Goal: Task Accomplishment & Management: Check status

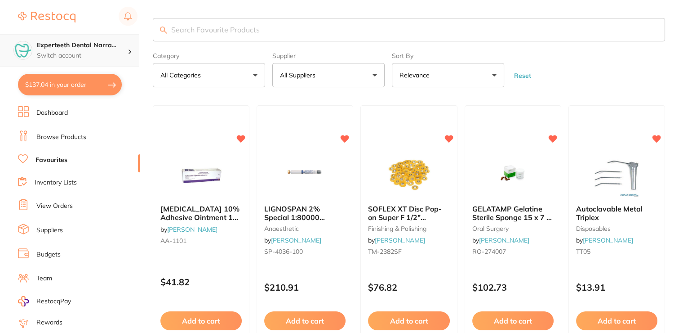
click at [83, 47] on h4 "Experteeth Dental Narra..." at bounding box center [82, 45] width 91 height 9
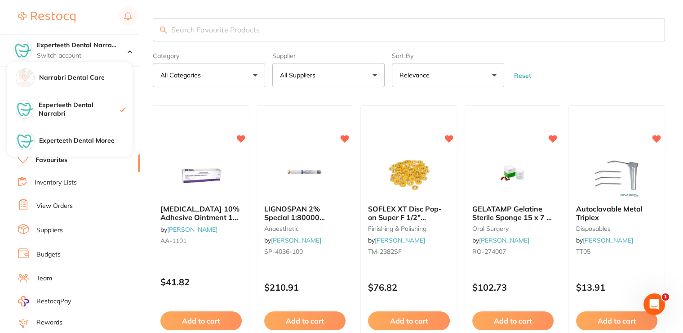
click at [62, 201] on link "View Orders" at bounding box center [54, 205] width 36 height 9
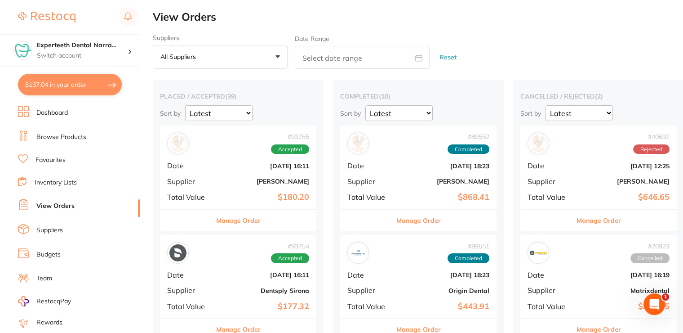
click at [245, 174] on div "# 93755 Accepted Date [DATE] 16:11 Supplier [PERSON_NAME] Total Value $180.20" at bounding box center [238, 166] width 156 height 83
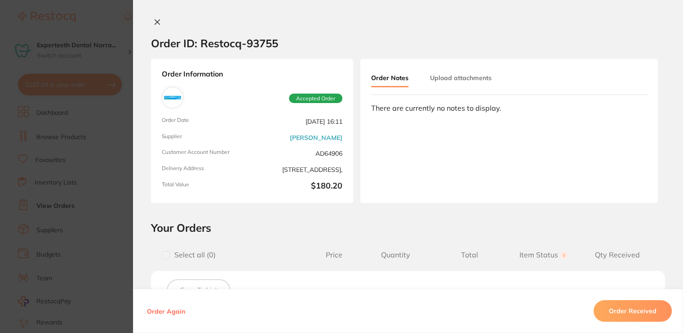
click at [157, 21] on icon at bounding box center [157, 21] width 7 height 7
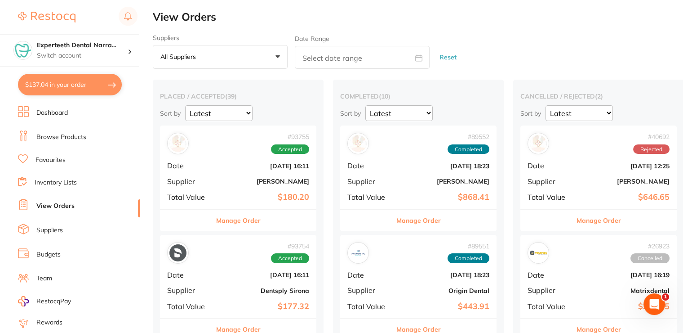
click at [242, 262] on div "# 93754 Accepted" at bounding box center [238, 253] width 142 height 22
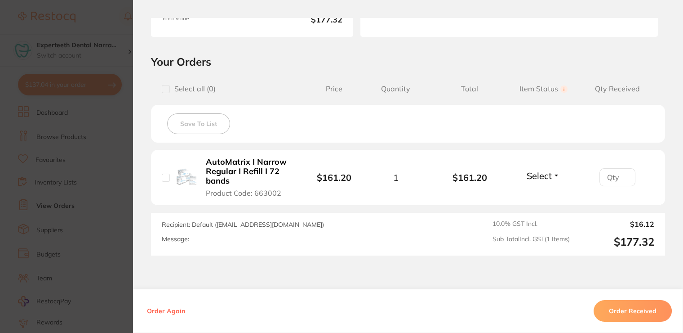
scroll to position [180, 0]
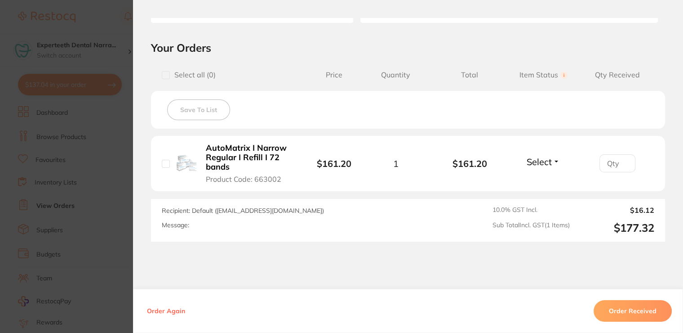
click at [634, 309] on button "Order Received" at bounding box center [633, 311] width 78 height 22
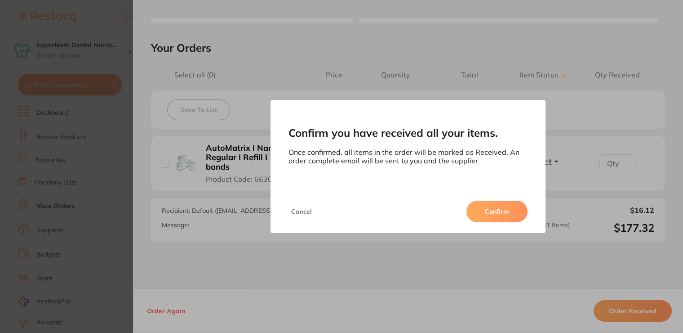
click at [487, 200] on div "Cancel Confirm" at bounding box center [408, 211] width 275 height 43
click at [489, 209] on button "Confirm" at bounding box center [497, 211] width 61 height 22
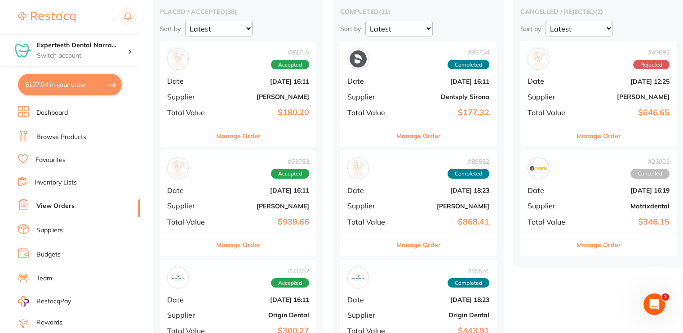
scroll to position [90, 0]
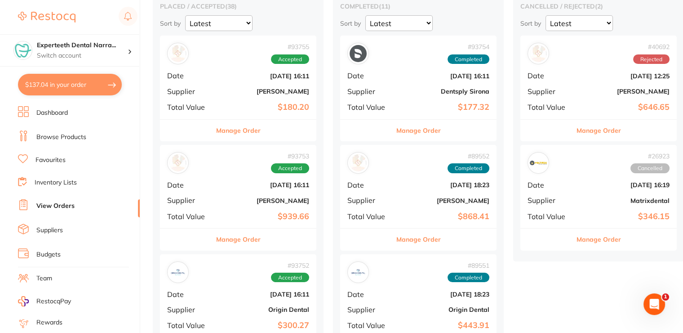
click at [249, 209] on div "# 93753 Accepted Date [DATE] 16:11 Supplier [PERSON_NAME] Total Value $939.66" at bounding box center [238, 186] width 156 height 83
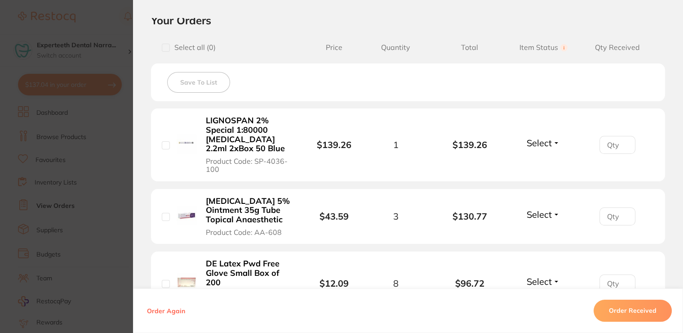
scroll to position [134, 0]
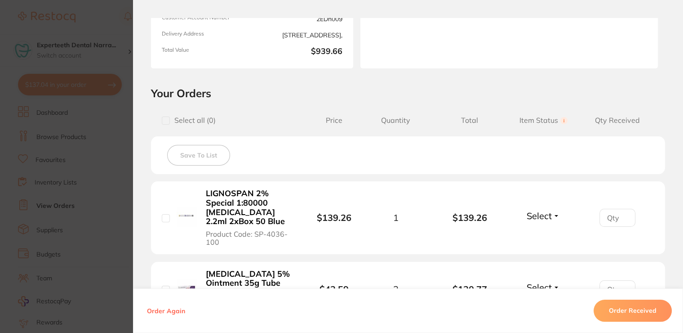
click at [162, 217] on input "checkbox" at bounding box center [166, 218] width 8 height 8
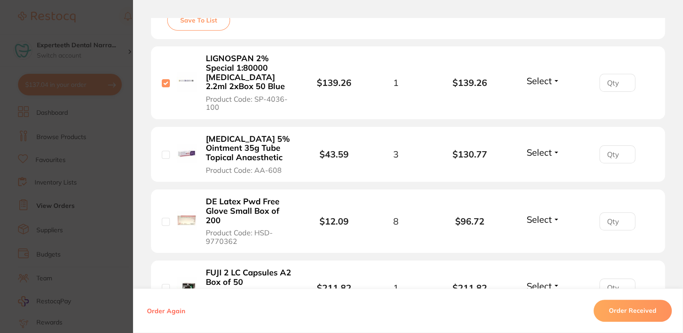
click at [162, 83] on input "checkbox" at bounding box center [166, 83] width 8 height 8
checkbox input "false"
click at [541, 75] on span "Select" at bounding box center [539, 80] width 25 height 11
click at [547, 99] on span "Received" at bounding box center [543, 100] width 23 height 7
click at [541, 151] on span "Select" at bounding box center [539, 152] width 25 height 11
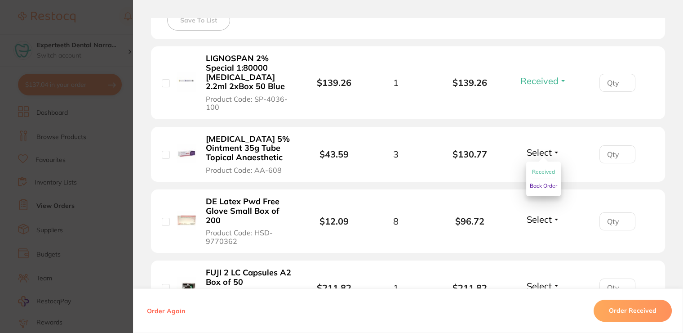
click at [543, 170] on span "Received" at bounding box center [543, 171] width 23 height 7
click at [542, 225] on div "Select Received Back Order" at bounding box center [543, 221] width 39 height 15
click at [542, 219] on span "Select" at bounding box center [539, 219] width 25 height 11
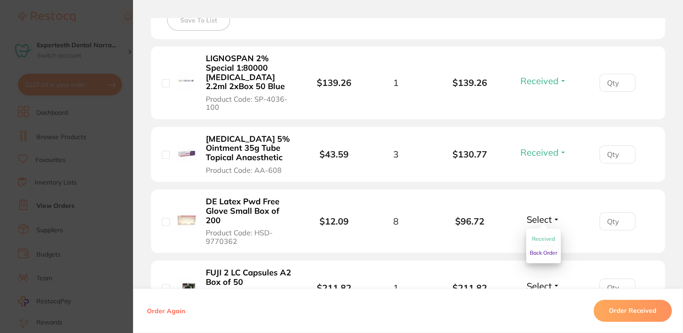
click at [543, 237] on span "Received" at bounding box center [543, 238] width 23 height 7
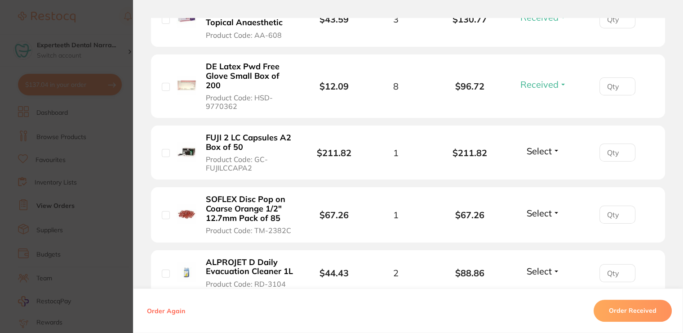
click at [540, 151] on span "Select" at bounding box center [539, 150] width 25 height 11
click at [533, 170] on span "Received" at bounding box center [543, 170] width 23 height 7
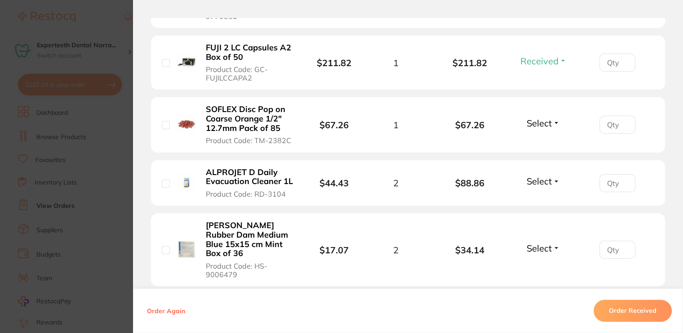
click at [535, 117] on span "Select" at bounding box center [539, 122] width 25 height 11
click at [537, 141] on span "Received" at bounding box center [543, 142] width 23 height 7
click at [542, 181] on span "Select" at bounding box center [539, 180] width 25 height 11
click at [540, 195] on button "Received" at bounding box center [543, 201] width 23 height 14
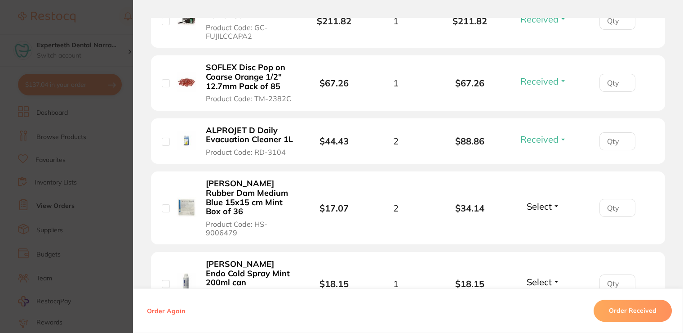
scroll to position [584, 0]
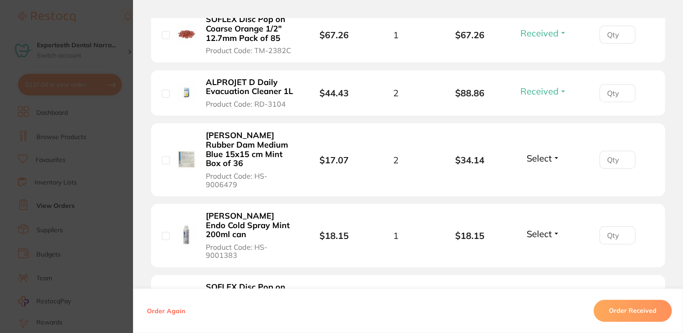
click at [542, 156] on span "Select" at bounding box center [539, 157] width 25 height 11
click at [535, 177] on span "Received" at bounding box center [543, 177] width 23 height 7
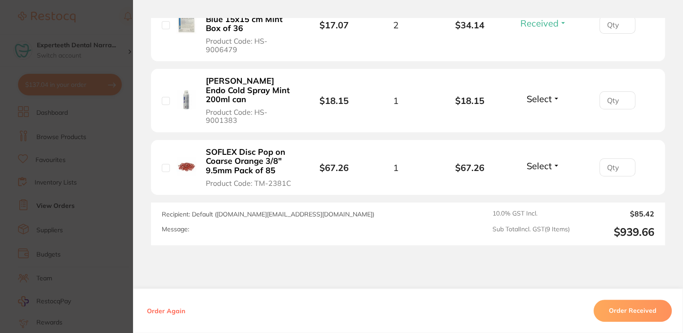
click at [547, 167] on span "Select" at bounding box center [539, 165] width 25 height 11
click at [536, 182] on span "Received" at bounding box center [543, 185] width 23 height 7
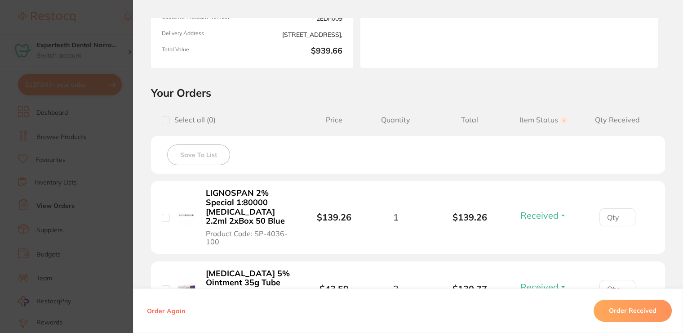
scroll to position [0, 0]
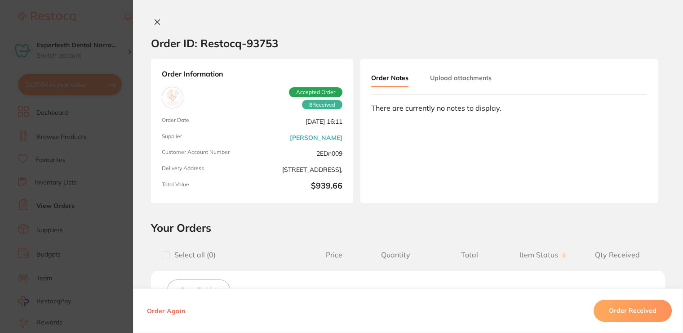
click at [154, 18] on icon at bounding box center [157, 21] width 7 height 7
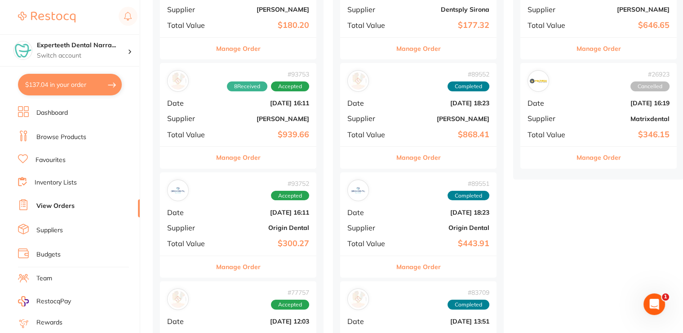
scroll to position [180, 0]
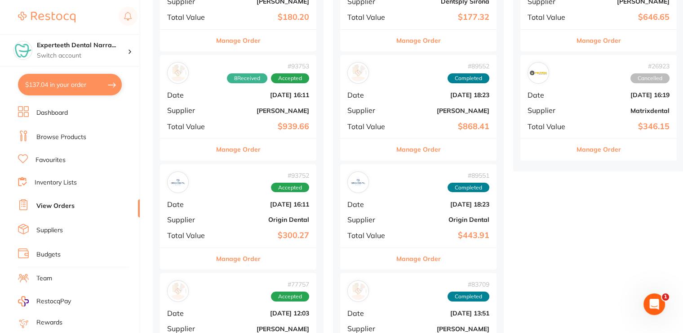
click at [240, 228] on div "# 93752 Accepted Date [DATE] 16:11 Supplier Origin Dental Total Value $300.27" at bounding box center [238, 205] width 156 height 83
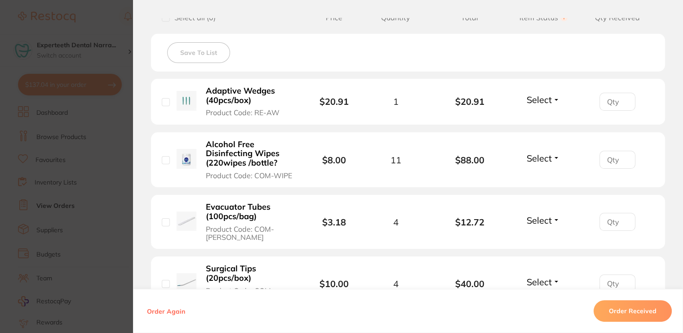
scroll to position [405, 0]
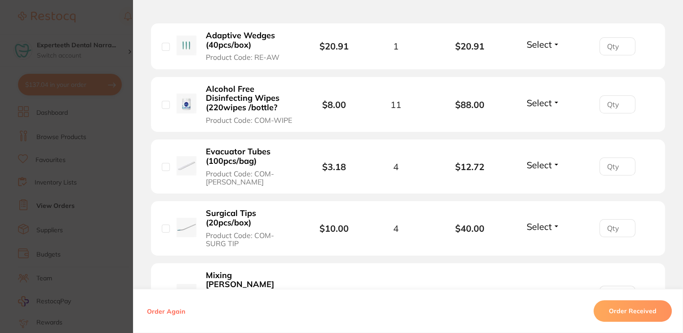
click at [527, 46] on span "Select" at bounding box center [539, 44] width 25 height 11
click at [394, 13] on div "Order ID: Restocq- 93752 Order Information Accepted Order Order Date [DATE] 16:…" at bounding box center [408, 166] width 550 height 333
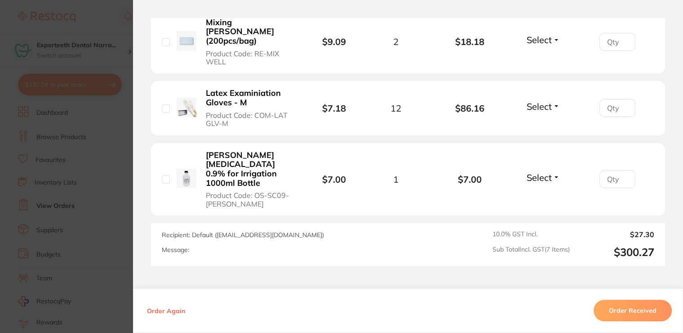
scroll to position [714, 0]
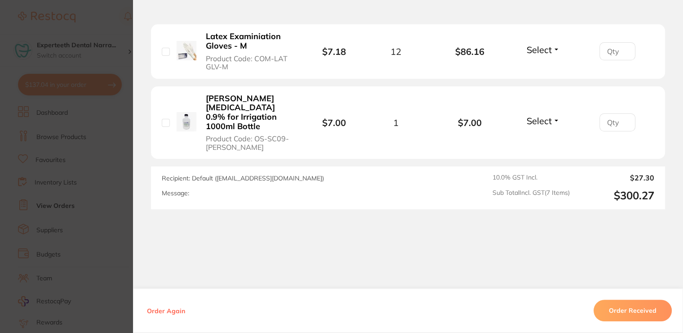
click at [622, 310] on button "Order Received" at bounding box center [633, 311] width 78 height 22
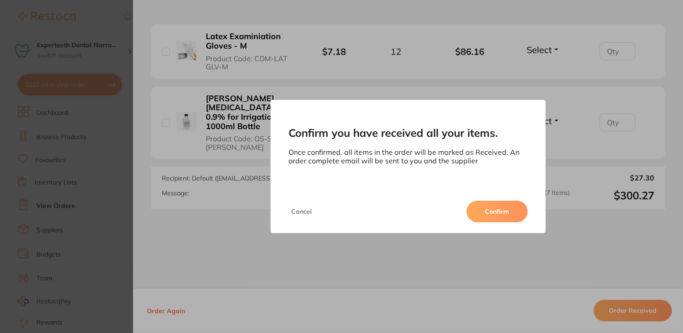
click at [479, 205] on button "Confirm" at bounding box center [497, 211] width 61 height 22
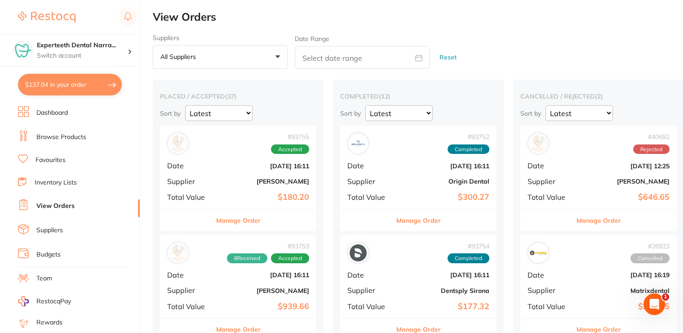
click at [66, 161] on link "Favourites" at bounding box center [51, 160] width 30 height 9
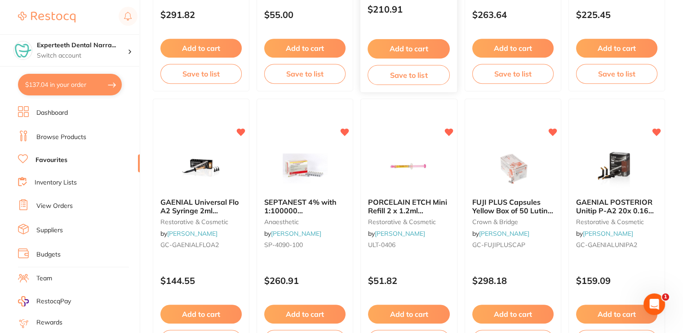
scroll to position [584, 0]
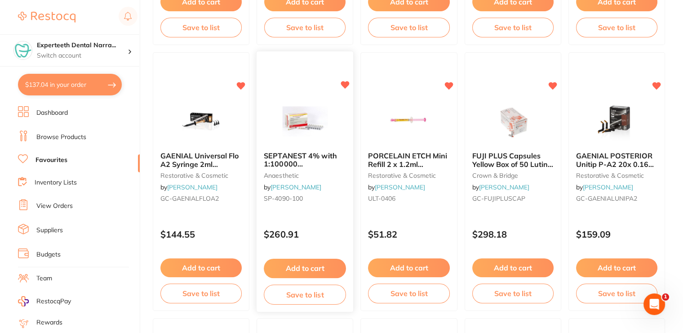
click at [299, 146] on div "SEPTANEST 4% with 1:100000 [MEDICAL_DATA] 2.2ml 2xBox 50 GOLD anaesthetic by [P…" at bounding box center [305, 178] width 97 height 69
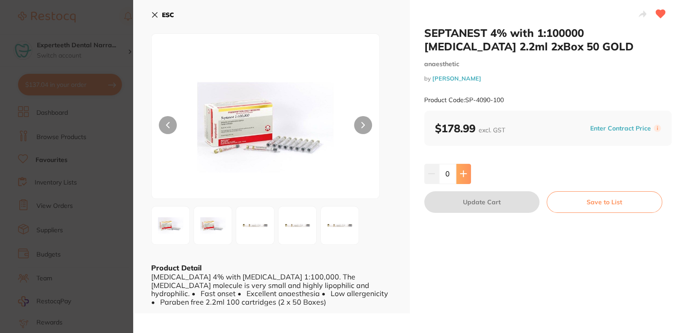
click at [463, 171] on icon at bounding box center [462, 173] width 7 height 7
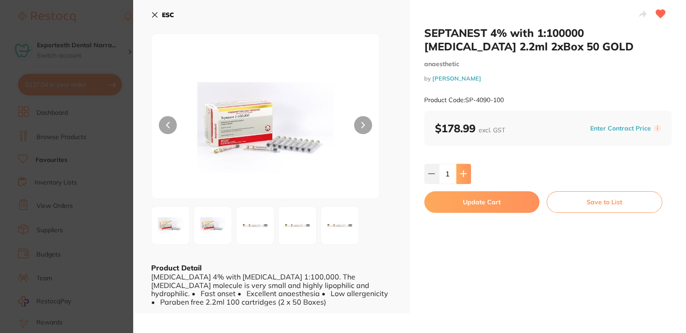
click at [463, 171] on icon at bounding box center [462, 173] width 7 height 7
drag, startPoint x: 429, startPoint y: 171, endPoint x: 455, endPoint y: 197, distance: 36.9
click at [428, 171] on icon at bounding box center [431, 173] width 7 height 7
type input "2"
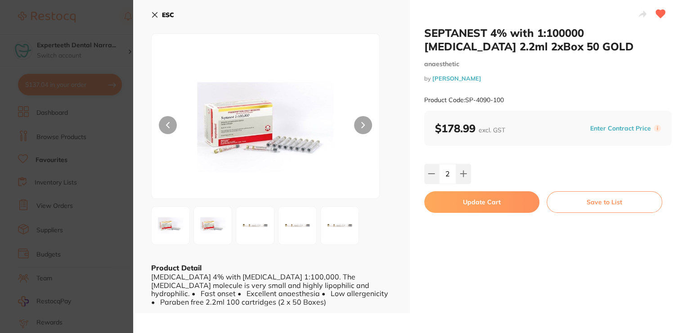
click at [464, 203] on button "Update Cart" at bounding box center [482, 202] width 116 height 22
